Goal: Transaction & Acquisition: Book appointment/travel/reservation

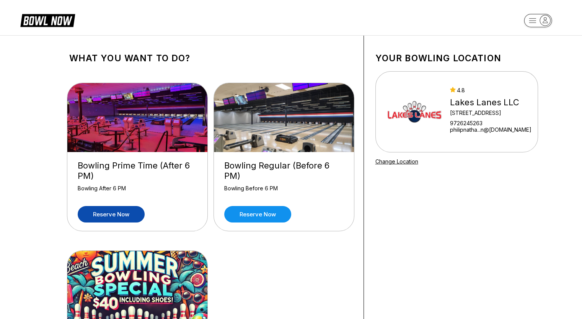
click at [125, 215] on link "Reserve now" at bounding box center [111, 214] width 67 height 16
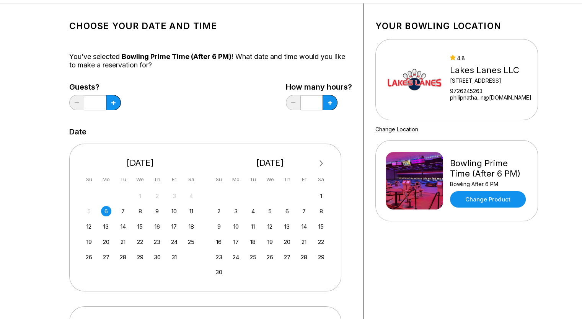
scroll to position [38, 0]
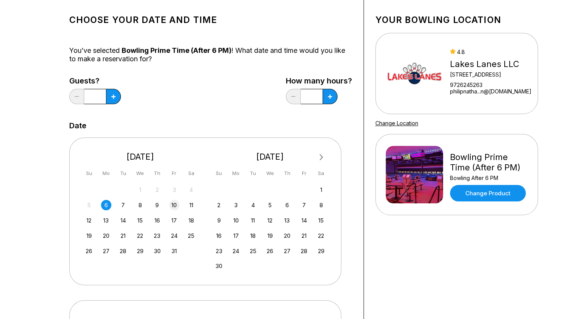
click at [171, 204] on div "10" at bounding box center [174, 205] width 10 height 10
click at [330, 97] on button at bounding box center [329, 96] width 15 height 15
click at [327, 91] on button at bounding box center [329, 96] width 15 height 15
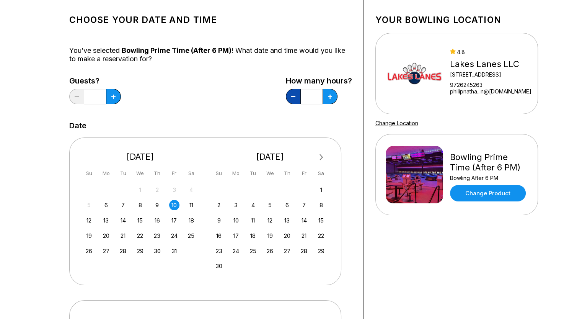
click at [291, 94] on button at bounding box center [293, 96] width 15 height 15
click at [292, 94] on button at bounding box center [293, 96] width 15 height 15
type input "*"
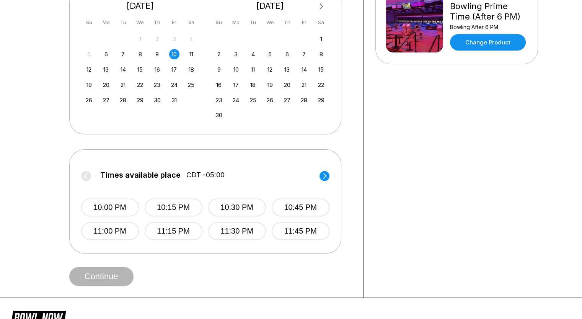
scroll to position [191, 0]
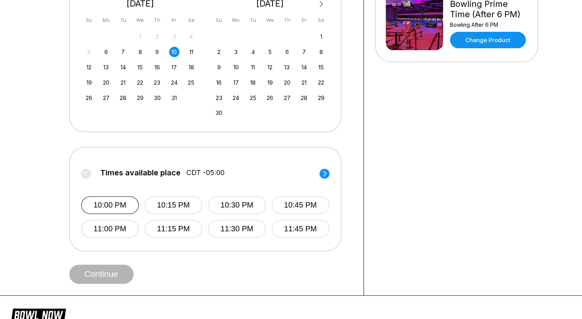
click at [130, 202] on button "10:00 PM" at bounding box center [110, 205] width 58 height 18
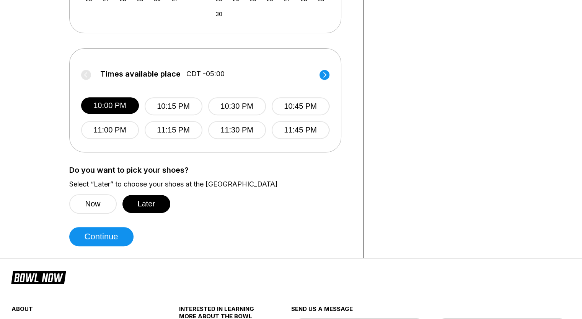
scroll to position [306, 0]
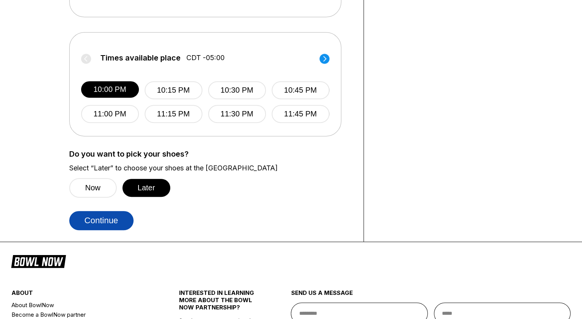
click at [119, 224] on button "Continue" at bounding box center [101, 220] width 64 height 19
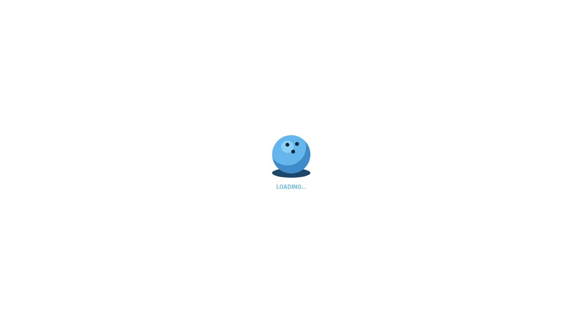
select select "**"
